Goal: Task Accomplishment & Management: Use online tool/utility

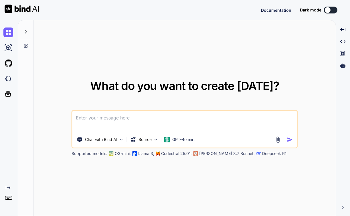
type textarea "x"
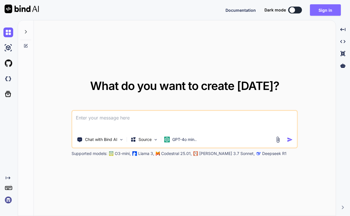
click at [322, 11] on button "Sign in" at bounding box center [325, 9] width 31 height 11
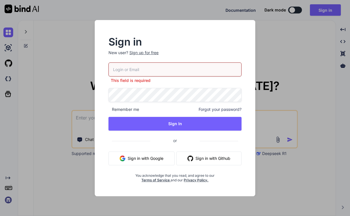
click at [106, 135] on div "Sign in New user? Sign up for free This field is required Remember me Forgot yo…" at bounding box center [174, 109] width 151 height 145
click at [132, 158] on button "Sign in with Google" at bounding box center [141, 158] width 66 height 14
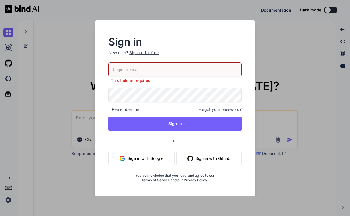
click at [136, 70] on input "email" at bounding box center [174, 69] width 133 height 14
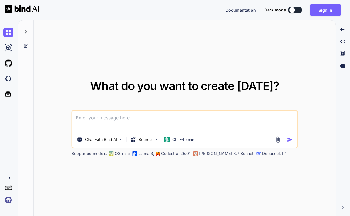
click at [151, 185] on div "What do you want to create [DATE]? Chat with Bind AI Source GPT-4o min.. Suppor…" at bounding box center [185, 118] width 302 height 196
click at [319, 29] on div "What do you want to create [DATE]? Chat with Bind AI Source GPT-4o min.. Suppor…" at bounding box center [185, 118] width 302 height 196
click at [322, 11] on button "Sign in" at bounding box center [325, 9] width 31 height 11
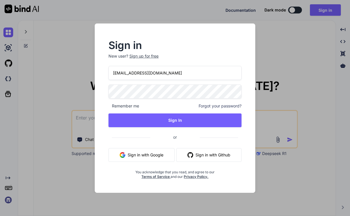
type input "[EMAIL_ADDRESS][DOMAIN_NAME]"
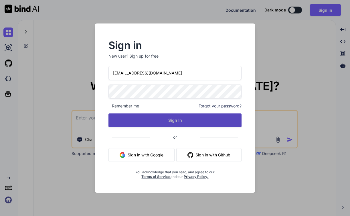
click at [161, 116] on button "Sign In" at bounding box center [174, 120] width 133 height 14
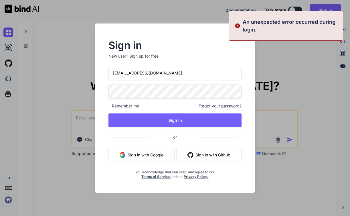
click at [199, 58] on p "New user? Sign up for free" at bounding box center [174, 59] width 133 height 13
click at [315, 31] on p "An unexpected error occurred during login." at bounding box center [291, 25] width 97 height 15
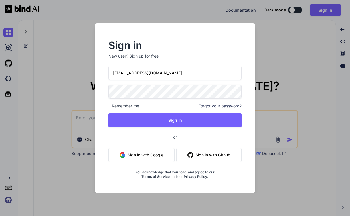
click at [247, 84] on div "Sign in New user? Sign up for free [EMAIL_ADDRESS][DOMAIN_NAME] Remember me For…" at bounding box center [174, 110] width 151 height 138
click at [148, 154] on button "Sign in with Google" at bounding box center [141, 155] width 66 height 14
click at [146, 155] on button "Sign in with Google" at bounding box center [141, 155] width 66 height 14
click at [35, 101] on div "Sign in New user? Sign up for free [EMAIL_ADDRESS][DOMAIN_NAME] Remember me For…" at bounding box center [175, 108] width 350 height 216
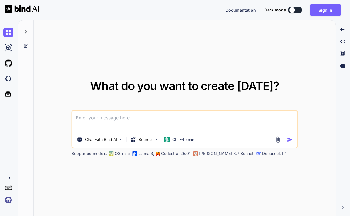
click at [101, 172] on div "What do you want to create [DATE]? Chat with Bind AI Source GPT-4o min.. Suppor…" at bounding box center [185, 118] width 302 height 196
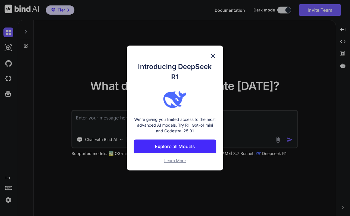
click at [213, 55] on img at bounding box center [213, 55] width 7 height 7
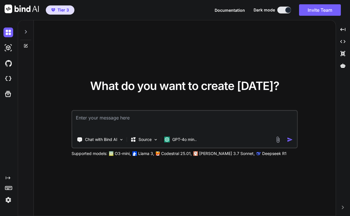
click at [217, 52] on div "What do you want to create [DATE]? Chat with Bind AI Source GPT-4o min.. Suppor…" at bounding box center [185, 118] width 302 height 196
click at [191, 52] on div "What do you want to create [DATE]? Chat with Bind AI Source GPT-4o min.. Suppor…" at bounding box center [185, 118] width 302 height 196
click at [7, 43] on img at bounding box center [8, 48] width 10 height 10
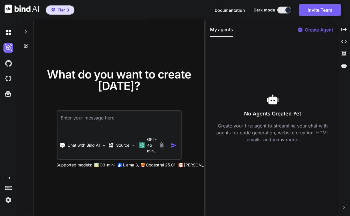
click at [24, 30] on icon at bounding box center [25, 31] width 5 height 5
type textarea "x"
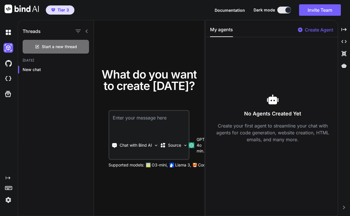
click at [156, 33] on div "What do you want to create [DATE]? Chat with Bind AI Source GPT-4o min.. Suppor…" at bounding box center [149, 118] width 110 height 196
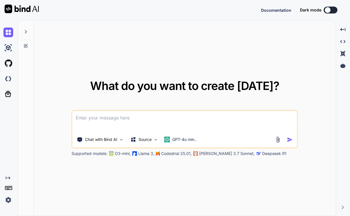
click at [7, 200] on img at bounding box center [8, 200] width 10 height 10
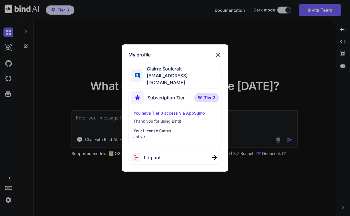
click at [219, 54] on img at bounding box center [218, 54] width 7 height 7
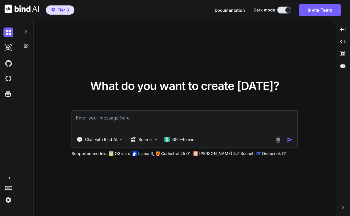
click at [167, 54] on div "What do you want to create [DATE]? Chat with Bind AI Source GPT-4o min.. Suppor…" at bounding box center [185, 118] width 302 height 196
click at [81, 59] on div "What do you want to create [DATE]? Chat with Bind AI Source GPT-4o min.. Suppor…" at bounding box center [185, 118] width 302 height 196
click at [60, 13] on span "Tier 3" at bounding box center [63, 10] width 11 height 6
click at [201, 39] on div "What do you want to create [DATE]? Chat with Bind AI Source GPT-4o min.. Suppor…" at bounding box center [185, 118] width 302 height 196
click at [9, 46] on img at bounding box center [8, 48] width 10 height 10
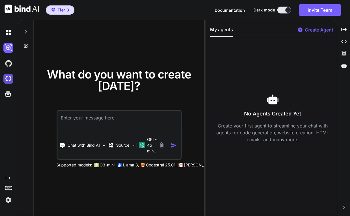
click at [8, 83] on img at bounding box center [8, 79] width 10 height 10
type textarea "x"
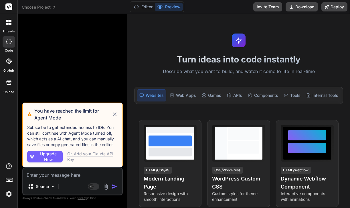
click at [95, 155] on div "Or, Add your Claude API Key" at bounding box center [92, 156] width 51 height 11
type textarea "x"
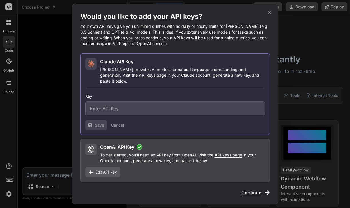
click at [125, 109] on input "text" at bounding box center [175, 108] width 180 height 14
paste input "sk-ant-api03-VP0ySdeTntrSSt_T3Cn99KlstXElyyYh5hGGbhO6yNJQYQfno_bTqbjD9Xtiz-FRnw…"
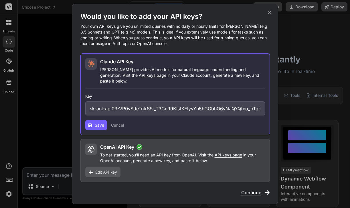
type input "sk-ant-api03-VP0ySdeTntrSSt_T3Cn99KlstXElyyYh5hGGbhO6yNJQYQfno_bTqbjD9Xtiz-FRnw…"
click at [99, 123] on span "Save" at bounding box center [99, 125] width 9 height 6
click at [97, 122] on span "Save" at bounding box center [99, 125] width 9 height 6
click at [259, 189] on span "Continue" at bounding box center [251, 192] width 20 height 7
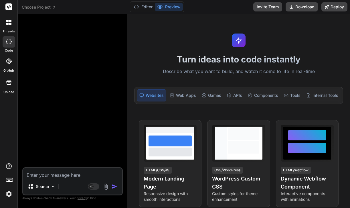
click at [45, 6] on span "Choose Project" at bounding box center [39, 7] width 34 height 6
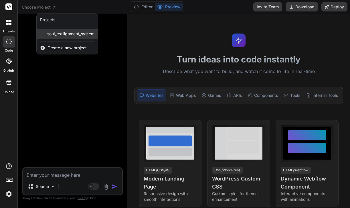
click at [57, 29] on div "soul_reailignment_system" at bounding box center [67, 34] width 61 height 10
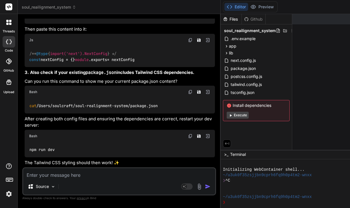
click at [96, 178] on div "Source Agent Mode. When this toggle is activated, AI automatically makes decisi…" at bounding box center [119, 181] width 194 height 28
click at [74, 174] on textarea at bounding box center [119, 173] width 192 height 10
paste textarea "now the page opens but without css (no styling)"
type textarea "x"
click at [72, 170] on textarea "now the page opens but without css (no styling)" at bounding box center [119, 173] width 192 height 10
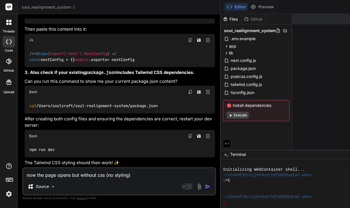
click at [62, 177] on textarea "now the page opens but without css (no styling)" at bounding box center [119, 173] width 192 height 10
type textarea "now the page opens but without css (no styling)"
click at [205, 184] on img "button" at bounding box center [208, 186] width 6 height 6
type textarea "x"
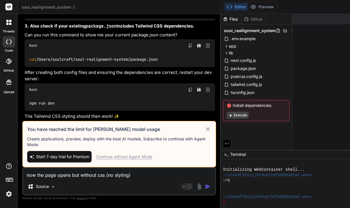
click at [205, 183] on img "button" at bounding box center [208, 186] width 6 height 6
click at [123, 143] on p "Create applications, preview, deploy with the best AI models. Subscribe to cont…" at bounding box center [119, 141] width 184 height 11
